Goal: Navigation & Orientation: Find specific page/section

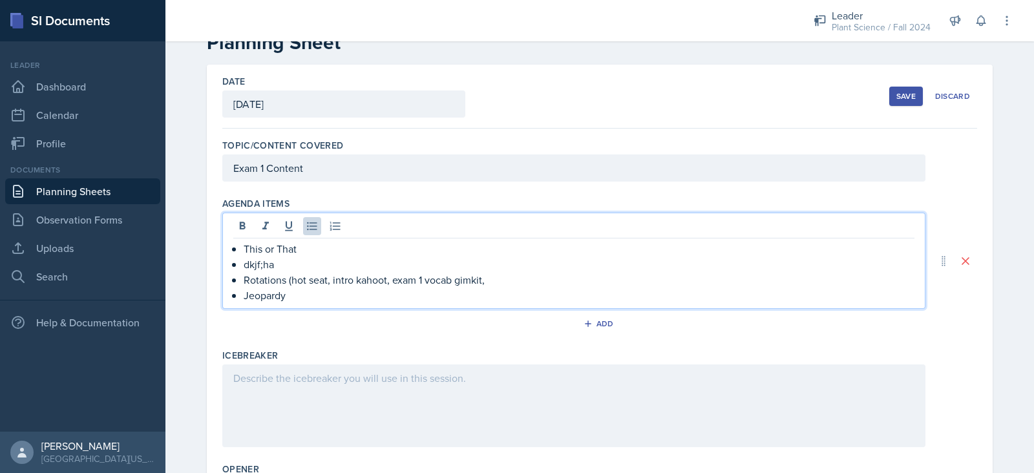
scroll to position [90, 0]
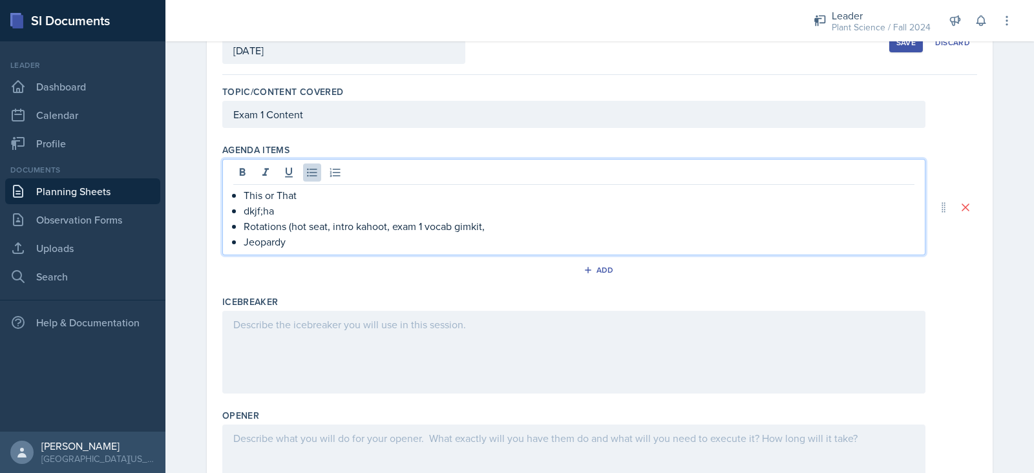
click at [284, 211] on p "dkjf;ha" at bounding box center [579, 211] width 671 height 16
click at [495, 231] on p "Rotations (hot seat, intro kahoot, exam 1 vocab gimkit," at bounding box center [579, 226] width 671 height 16
click at [288, 208] on p "dkjf;ha" at bounding box center [579, 211] width 671 height 16
click at [371, 247] on p "Jeopardy" at bounding box center [579, 242] width 671 height 16
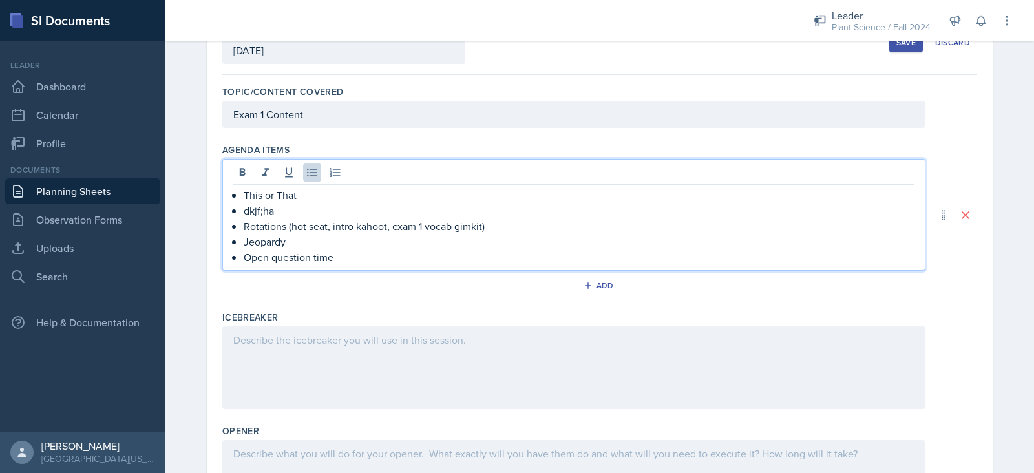
click at [314, 213] on p "dkjf;ha" at bounding box center [579, 211] width 671 height 16
click at [244, 209] on p "go over sticky note question answers" at bounding box center [579, 211] width 671 height 16
click at [373, 258] on p "Open question time" at bounding box center [579, 257] width 671 height 16
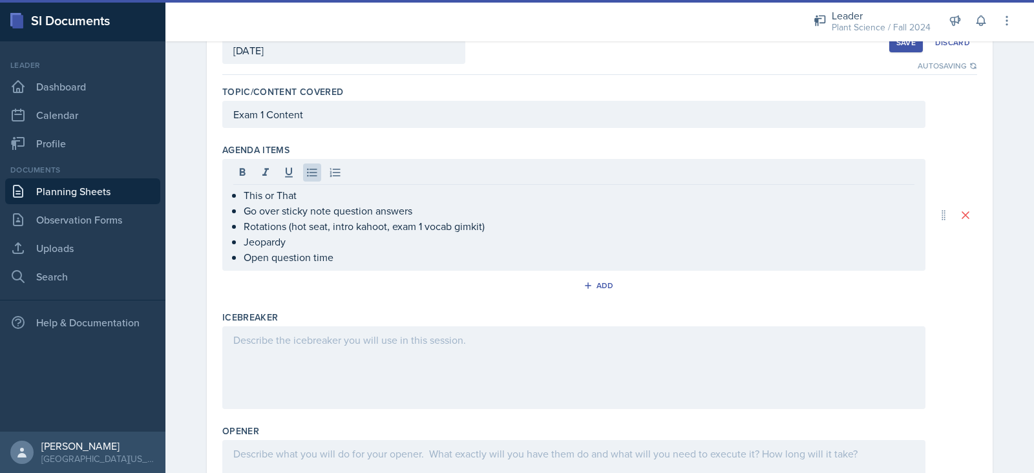
click at [481, 138] on div "Agenda items This or That Go over sticky note question answers Rotations (hot s…" at bounding box center [599, 221] width 755 height 167
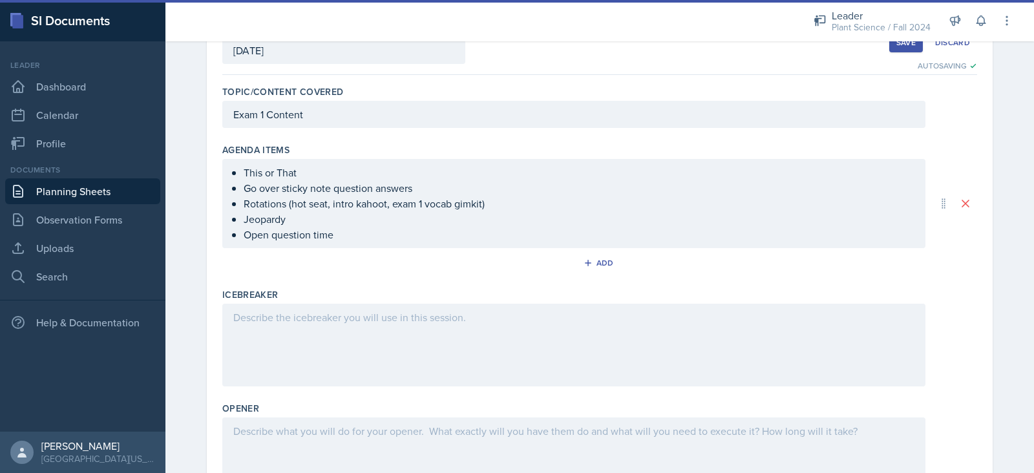
click at [388, 321] on div at bounding box center [573, 345] width 703 height 83
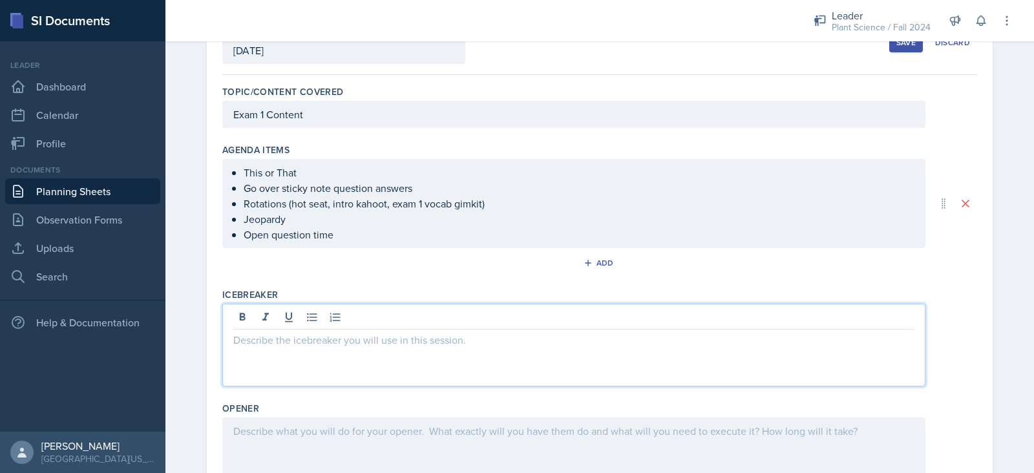
click at [499, 199] on p "Rotations (hot seat, intro kahoot, exam 1 vocab gimkit)" at bounding box center [579, 204] width 671 height 16
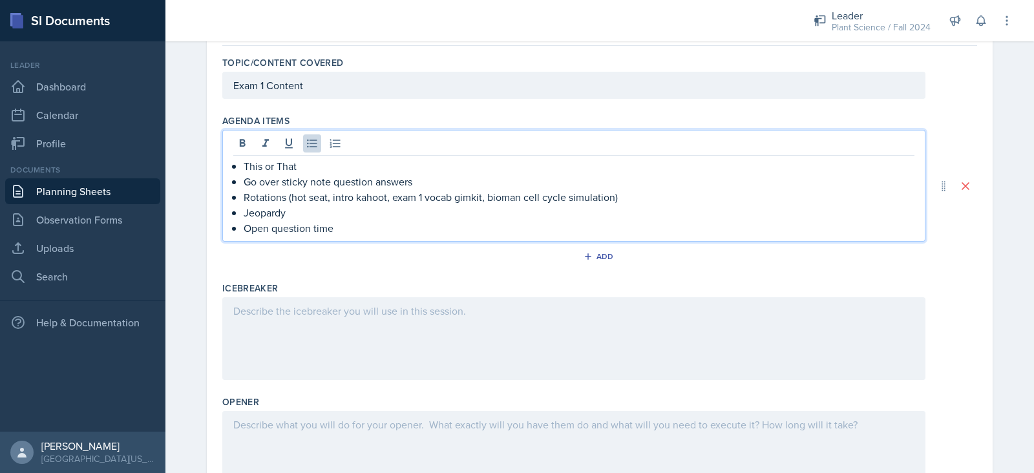
scroll to position [120, 0]
click at [370, 193] on p "Rotations (hot seat, intro kahoot, exam 1 vocab gimkit, bioman cell cycle simul…" at bounding box center [579, 197] width 671 height 16
drag, startPoint x: 357, startPoint y: 196, endPoint x: 334, endPoint y: 206, distance: 25.5
click at [334, 206] on p "Jeopardy" at bounding box center [579, 212] width 671 height 16
click at [272, 319] on div at bounding box center [573, 338] width 703 height 83
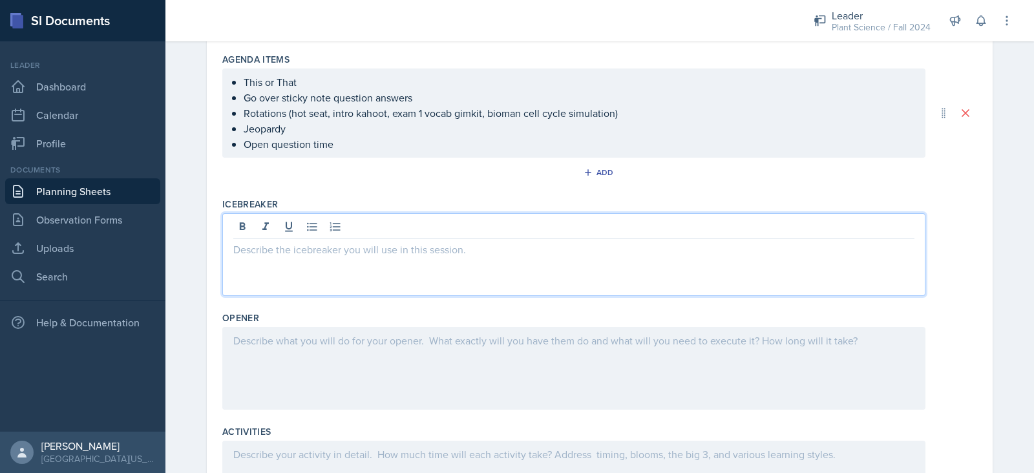
scroll to position [182, 0]
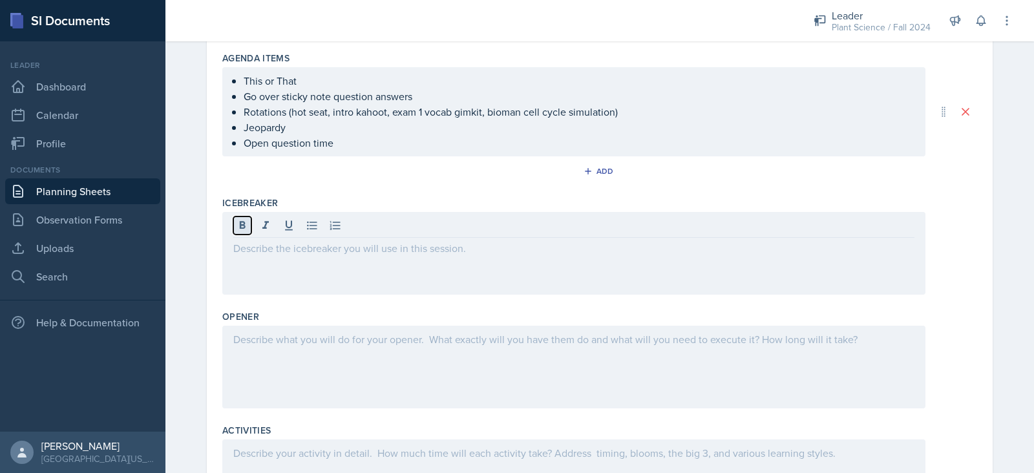
click at [236, 219] on icon at bounding box center [242, 225] width 13 height 13
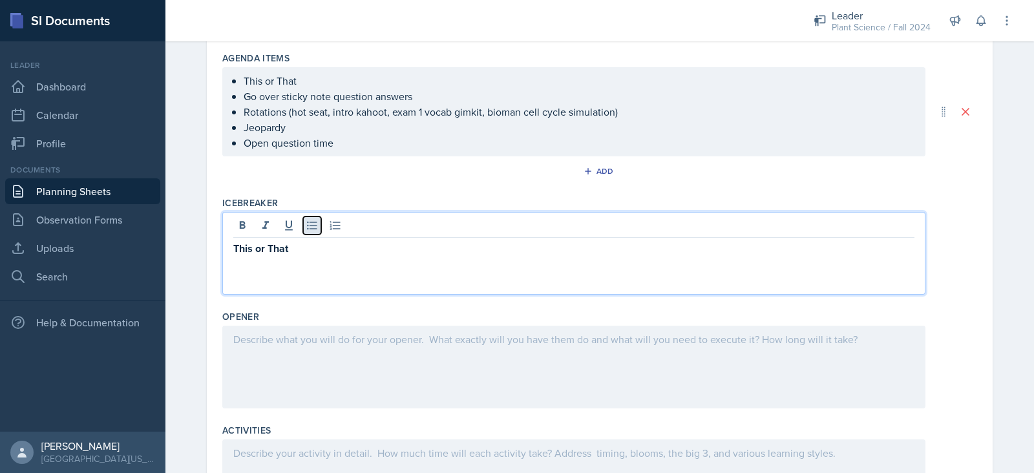
click at [307, 222] on icon at bounding box center [312, 226] width 10 height 8
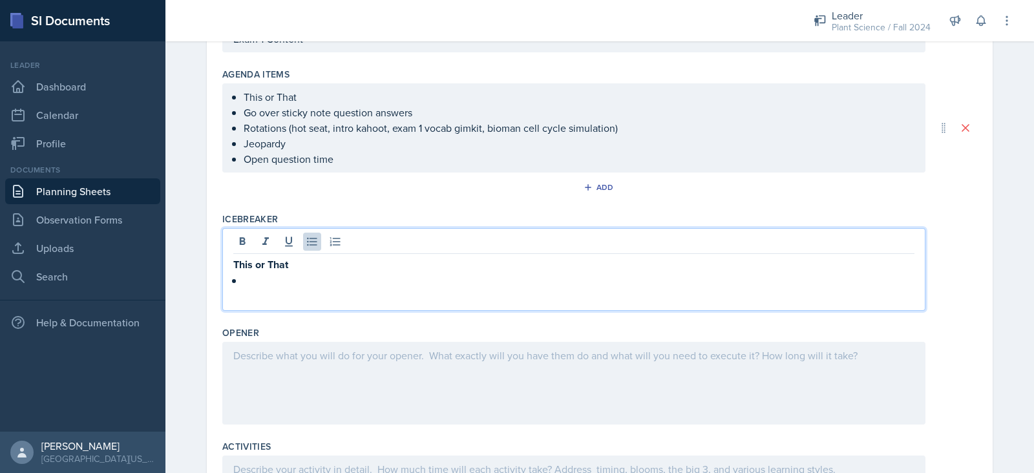
scroll to position [165, 0]
